Goal: Task Accomplishment & Management: Manage account settings

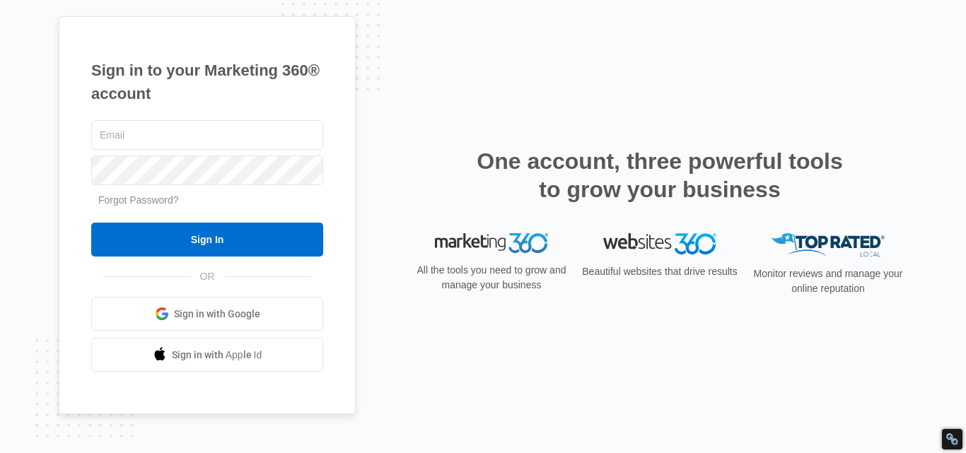
click at [203, 304] on link "Sign in with Google" at bounding box center [207, 314] width 232 height 34
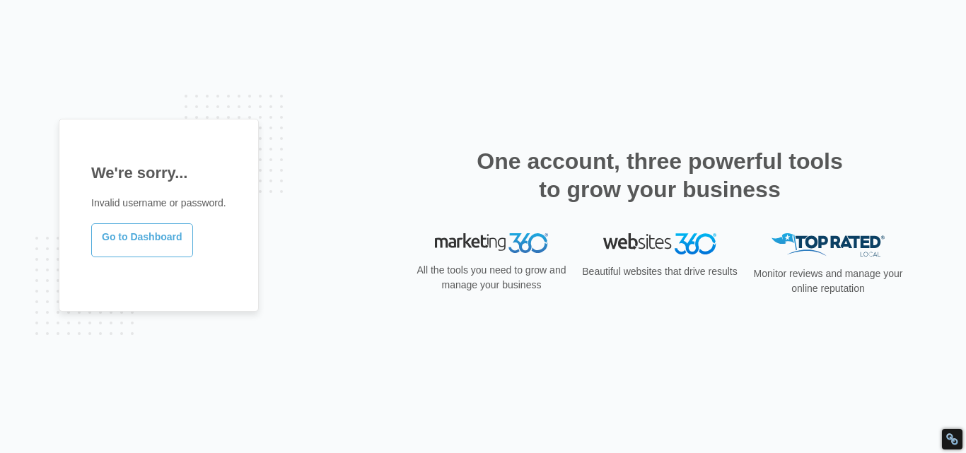
click at [136, 233] on link "Go to Dashboard" at bounding box center [142, 240] width 102 height 34
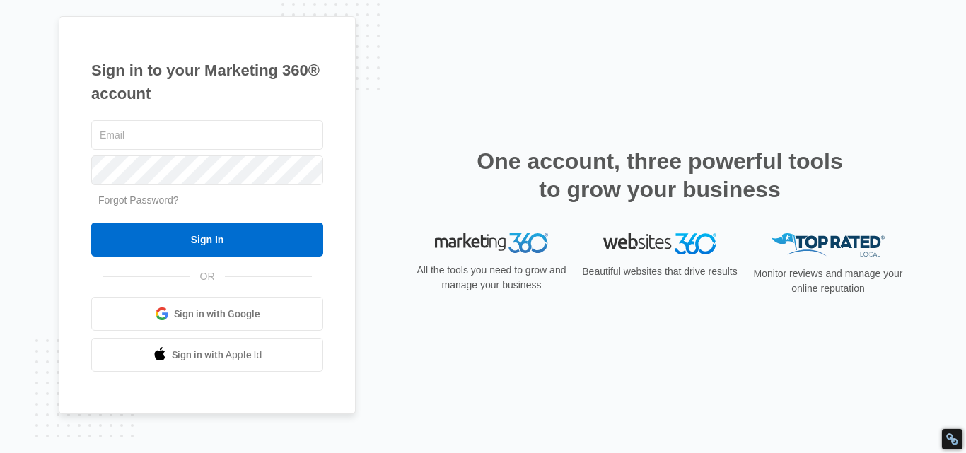
click at [184, 331] on link "Sign in with Google" at bounding box center [207, 314] width 232 height 34
click at [194, 313] on span "Sign in with Google" at bounding box center [217, 314] width 86 height 15
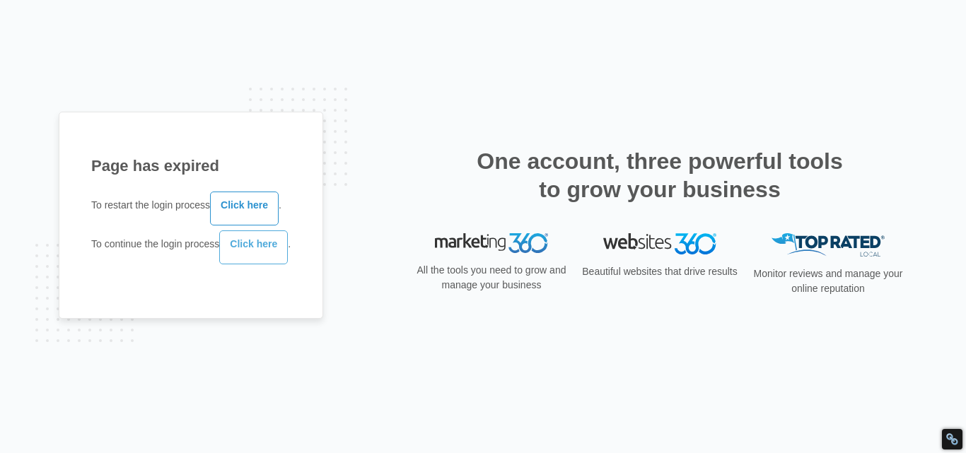
click at [261, 238] on link "Click here" at bounding box center [253, 247] width 69 height 34
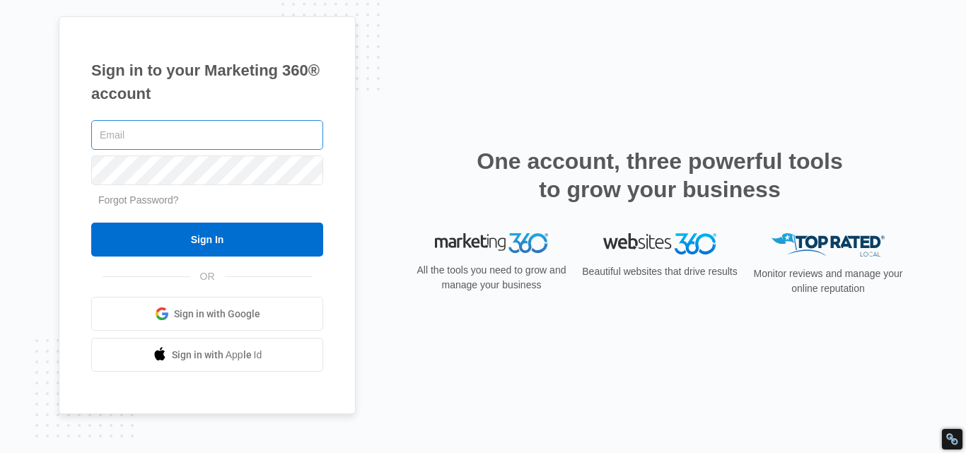
click at [224, 121] on input "text" at bounding box center [207, 135] width 232 height 30
